Goal: Navigation & Orientation: Find specific page/section

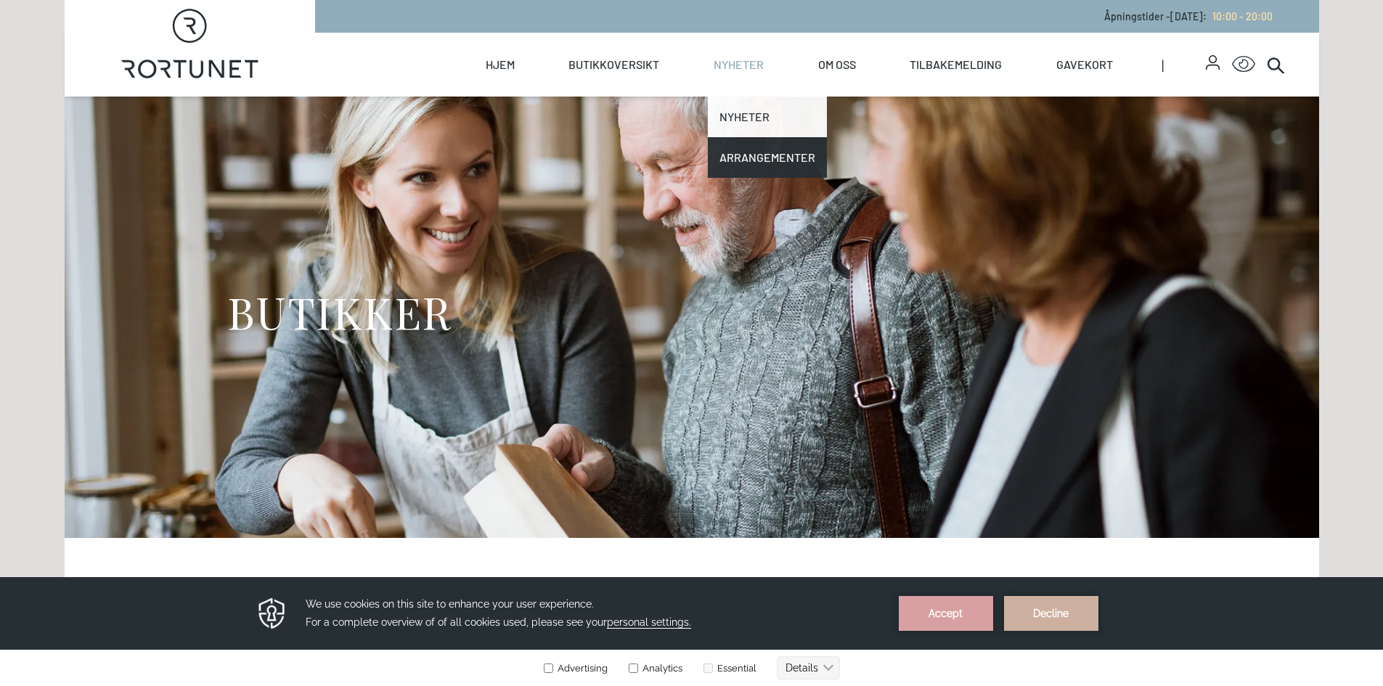
click at [748, 124] on link "Nyheter" at bounding box center [767, 117] width 119 height 41
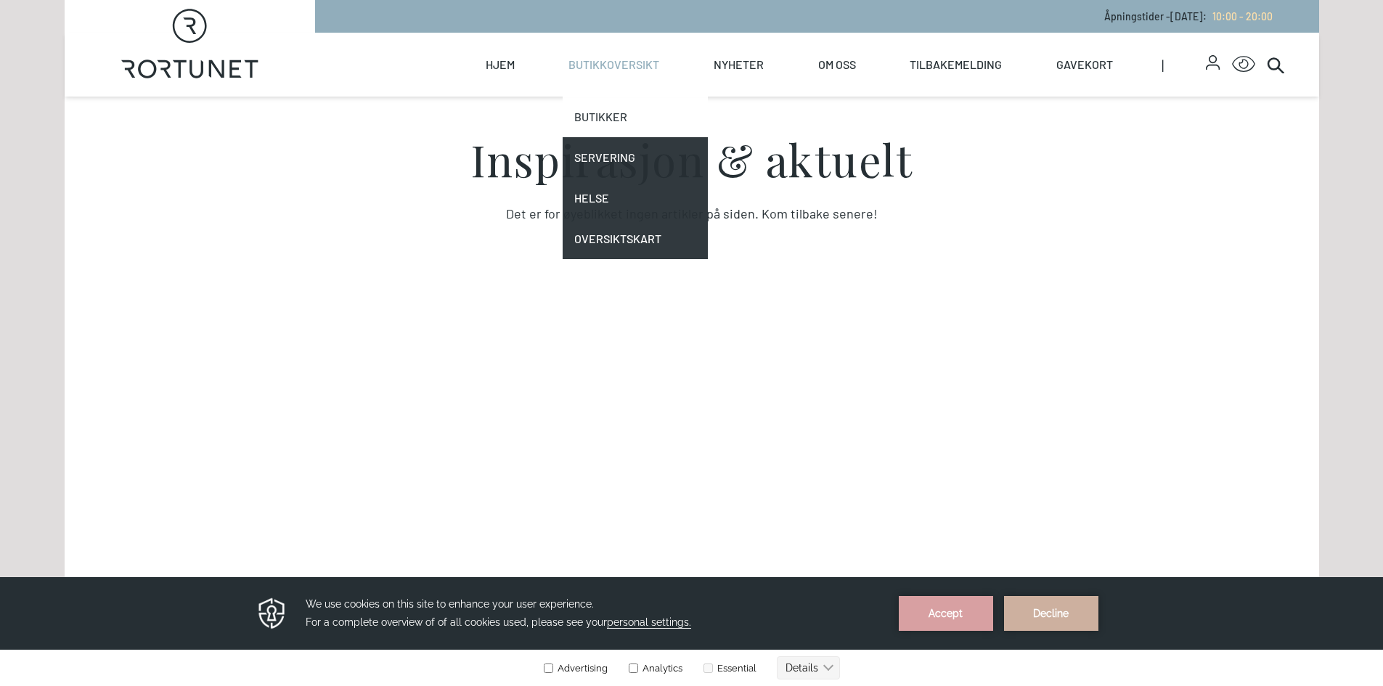
click at [617, 116] on link "Butikker" at bounding box center [635, 117] width 145 height 41
